Goal: Find contact information: Find contact information

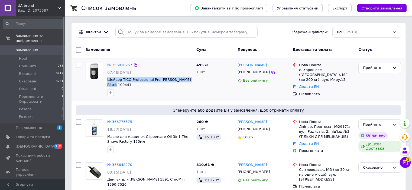
drag, startPoint x: 191, startPoint y: 78, endPoint x: 106, endPoint y: 82, distance: 85.2
click at [106, 82] on div "№ 356810257 07:46[DATE] Шейвер TICO Professional Pro [PERSON_NAME] Black 100441" at bounding box center [149, 80] width 89 height 38
copy span "Шейвер TICO Professional Pro [PERSON_NAME] Black 100441"
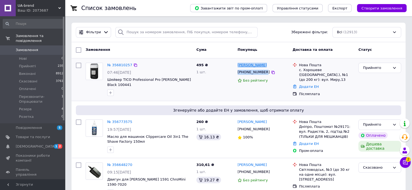
drag, startPoint x: 262, startPoint y: 72, endPoint x: 238, endPoint y: 65, distance: 25.6
click at [238, 65] on div "[PERSON_NAME] [PHONE_NUMBER] Без рейтингу" at bounding box center [262, 80] width 55 height 38
copy div "[PERSON_NAME] [PHONE_NUMBER]"
drag, startPoint x: 305, startPoint y: 75, endPoint x: 298, endPoint y: 70, distance: 9.0
click at [298, 70] on div "Нова Пошта с. Хорошеве ([GEOGRAPHIC_DATA].), №1 (до 200 кг): вул. Миру,13" at bounding box center [326, 73] width 57 height 20
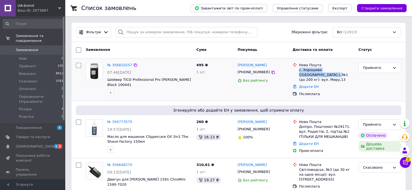
copy div "с. [GEOGRAPHIC_DATA] ([GEOGRAPHIC_DATA].), №1"
